Goal: Transaction & Acquisition: Subscribe to service/newsletter

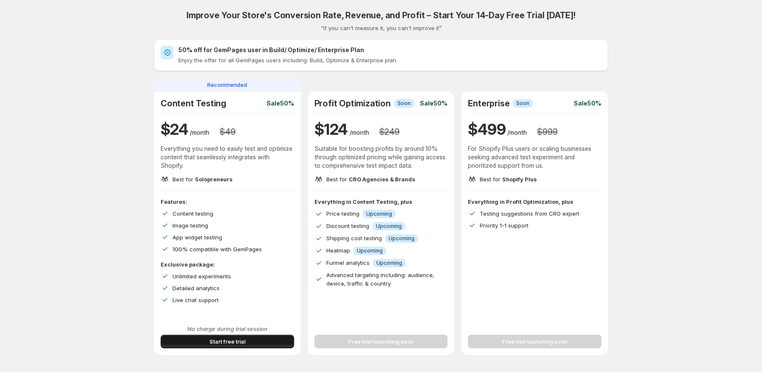
click at [229, 337] on button "Start free trial" at bounding box center [228, 342] width 134 height 14
click at [206, 342] on button "Start free trial" at bounding box center [228, 342] width 134 height 14
